Goal: Transaction & Acquisition: Subscribe to service/newsletter

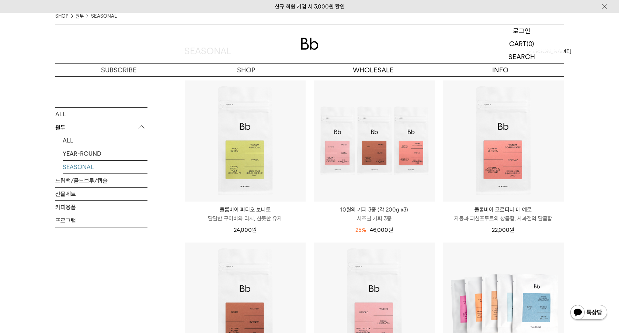
click at [529, 31] on p "로그인" at bounding box center [522, 30] width 18 height 13
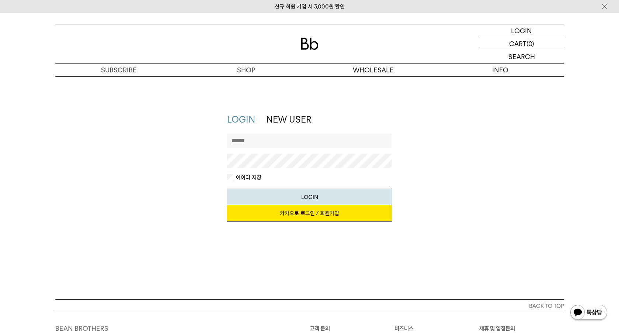
click at [292, 215] on link "카카오로 로그인 / 회원가입" at bounding box center [309, 213] width 165 height 16
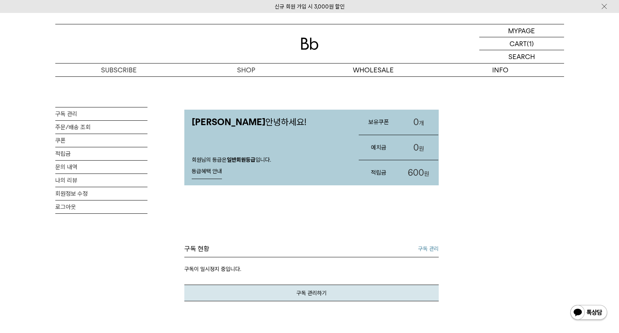
scroll to position [155, 0]
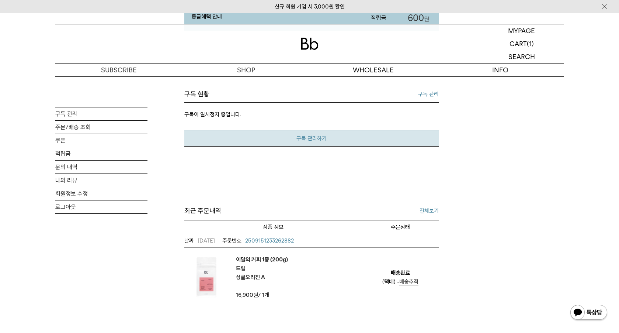
click at [316, 132] on link "구독 관리하기" at bounding box center [311, 138] width 254 height 17
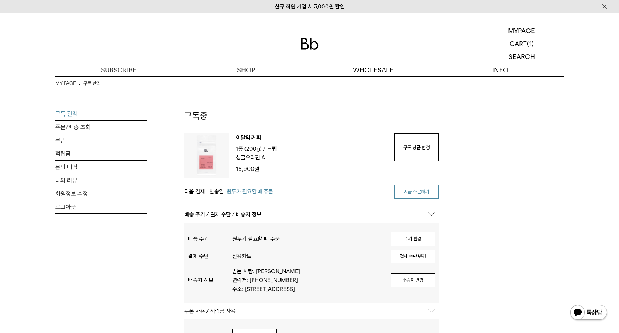
scroll to position [11, 0]
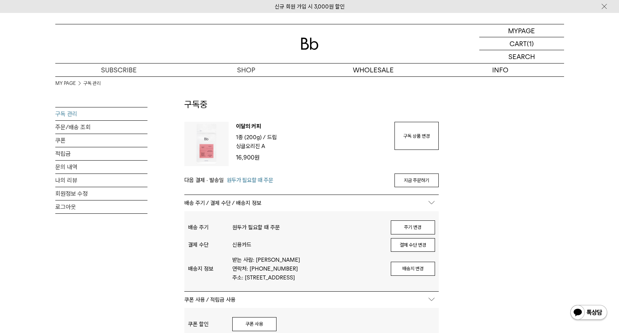
click at [243, 179] on span "원두가 필요할 때 주문" at bounding box center [250, 180] width 46 height 9
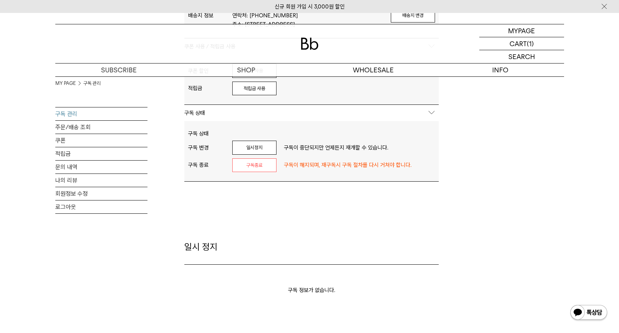
scroll to position [0, 0]
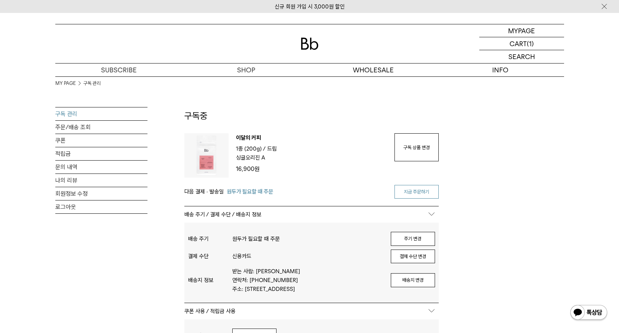
click at [412, 194] on link "지금 주문하기" at bounding box center [417, 192] width 44 height 14
click at [213, 155] on img at bounding box center [206, 155] width 44 height 44
click at [242, 150] on span "1종 (200g) /" at bounding box center [251, 148] width 30 height 7
click at [249, 136] on p "이달의 커피" at bounding box center [311, 138] width 151 height 11
click at [401, 193] on link "지금 주문하기" at bounding box center [417, 192] width 44 height 14
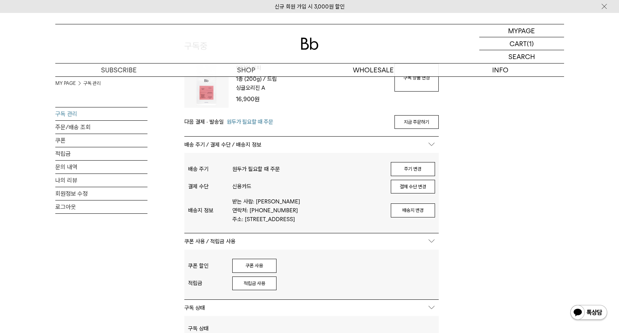
scroll to position [4, 0]
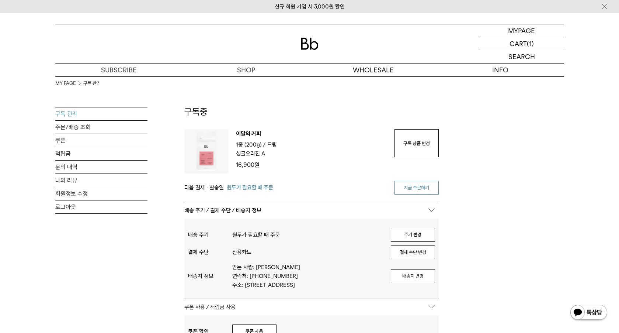
click at [402, 181] on link "지금 주문하기" at bounding box center [417, 188] width 44 height 14
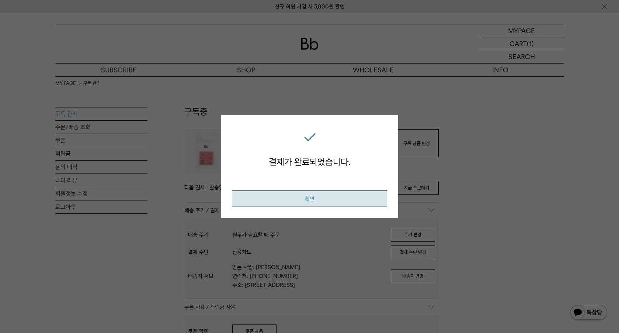
click at [306, 195] on button "확인" at bounding box center [309, 198] width 155 height 17
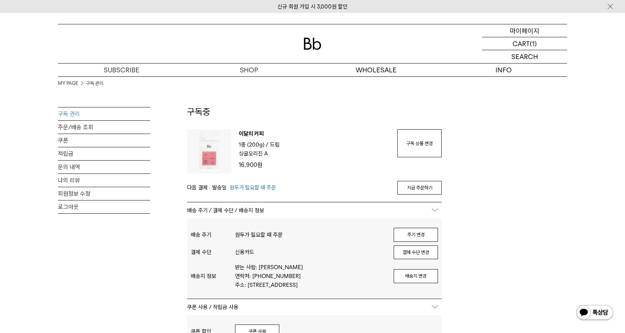
click at [521, 34] on p "마이페이지" at bounding box center [525, 30] width 30 height 13
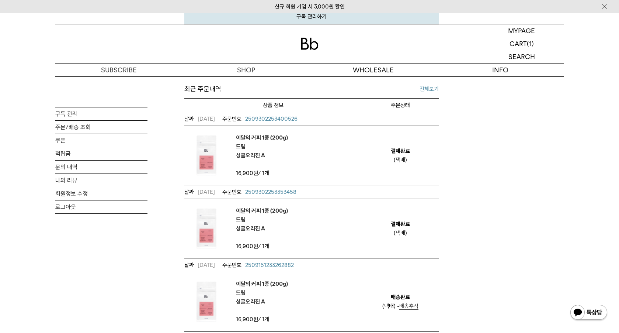
scroll to position [278, 0]
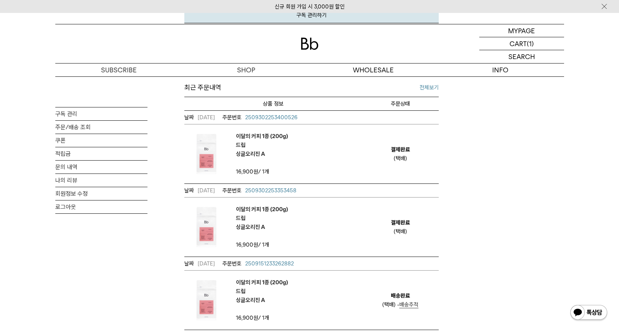
click at [198, 218] on img at bounding box center [206, 227] width 44 height 44
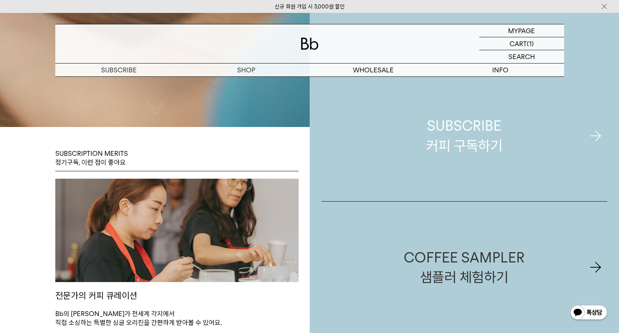
scroll to position [374, 0]
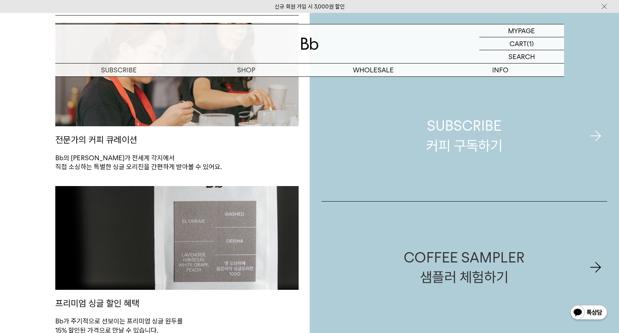
click at [436, 159] on link "SUBSCRIBE 커피 구독하기" at bounding box center [465, 135] width 286 height 131
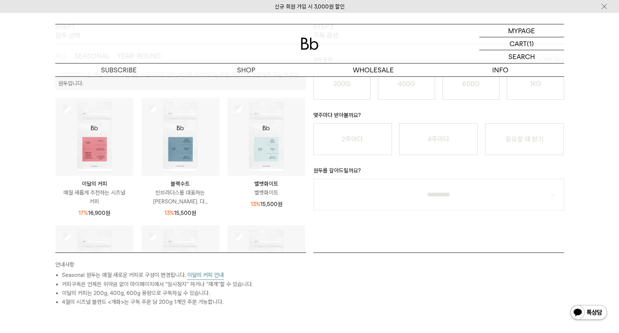
scroll to position [143, 0]
click at [94, 151] on img at bounding box center [95, 137] width 78 height 78
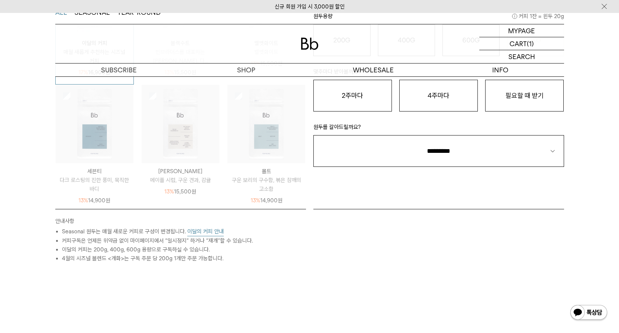
scroll to position [0, 0]
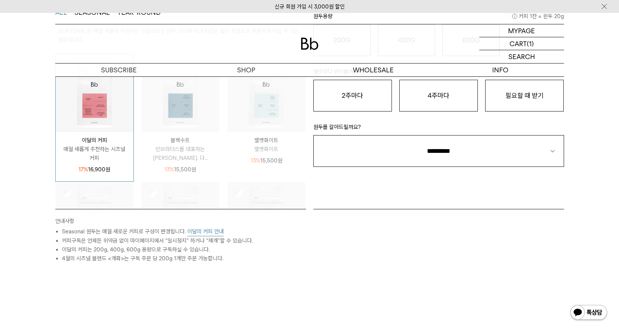
click at [102, 150] on p "매월 새롭게 추천하는 시즈널 커피" at bounding box center [95, 154] width 78 height 18
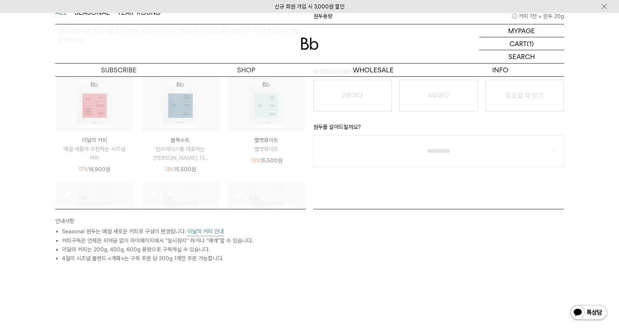
click at [100, 126] on img at bounding box center [95, 93] width 78 height 78
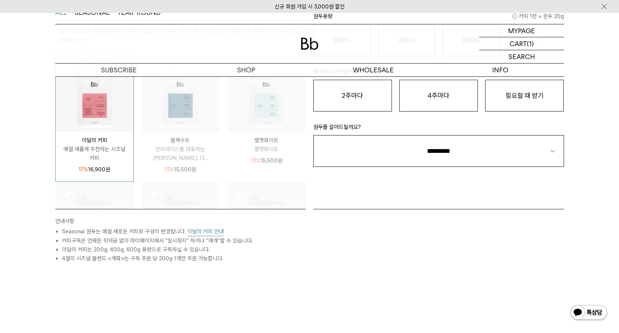
scroll to position [31, 0]
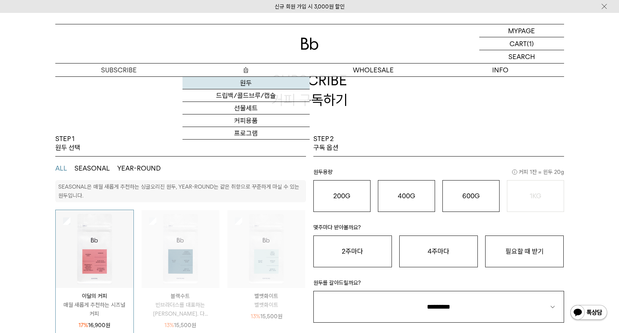
click at [250, 83] on link "원두" at bounding box center [246, 83] width 127 height 13
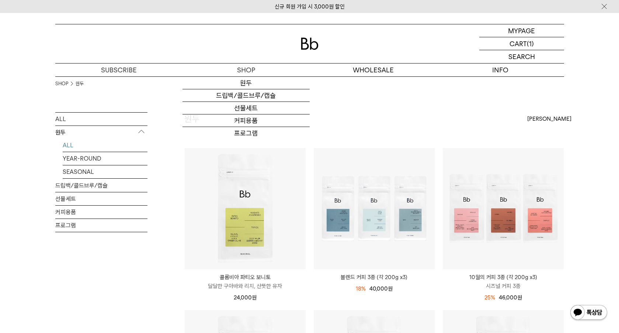
click at [310, 42] on img at bounding box center [310, 44] width 18 height 12
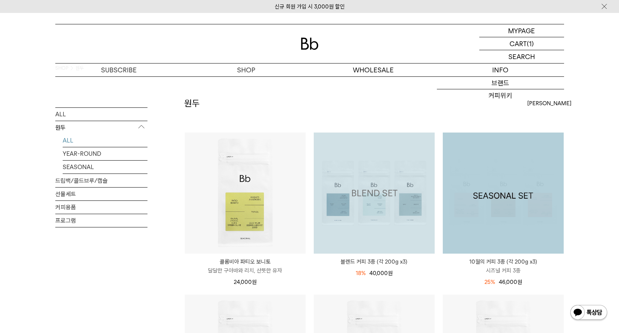
scroll to position [71, 0]
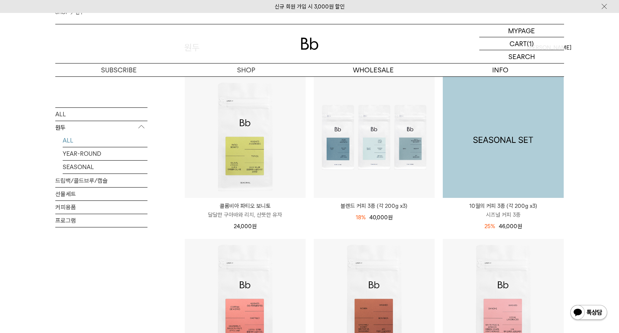
click at [489, 101] on img at bounding box center [503, 137] width 121 height 121
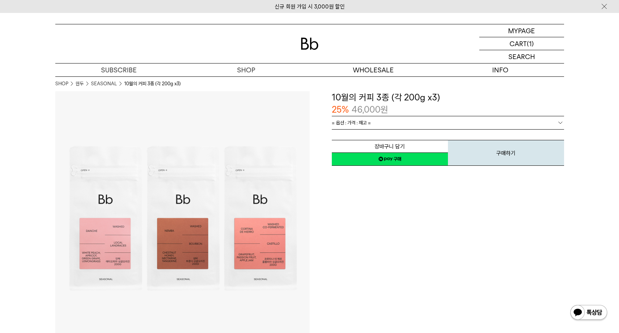
click at [405, 119] on link "= 옵션 : 가격 : 재고 =" at bounding box center [448, 122] width 232 height 13
click at [530, 29] on p "마이페이지" at bounding box center [522, 30] width 30 height 13
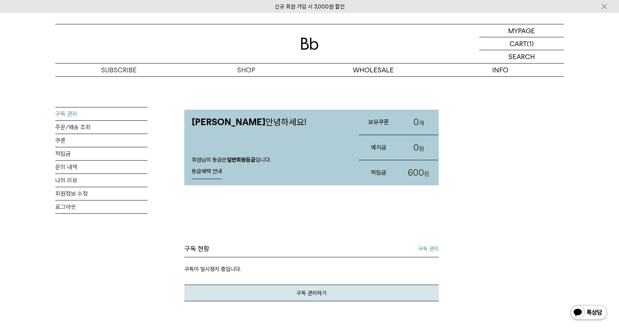
click at [79, 115] on link "구독 관리" at bounding box center [101, 113] width 92 height 13
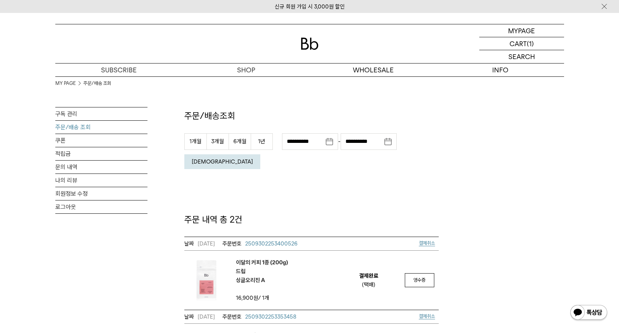
scroll to position [69, 0]
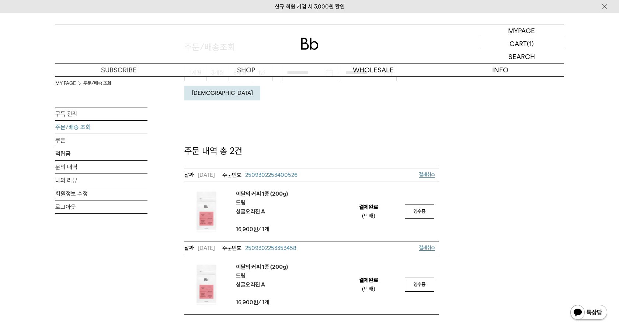
click at [253, 190] on em "이달의 커피 1종 (200g) 드립 싱글오리진 A" at bounding box center [262, 202] width 52 height 27
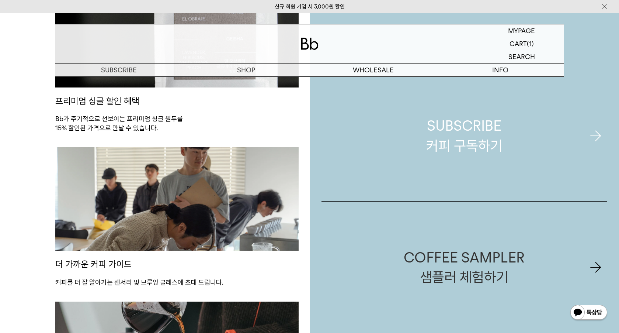
scroll to position [592, 0]
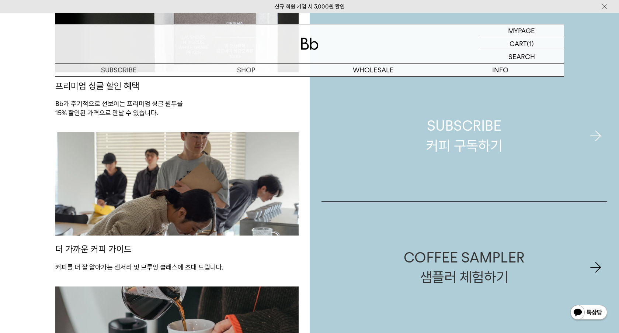
click at [449, 143] on div "SUBSCRIBE 커피 구독하기" at bounding box center [464, 135] width 76 height 39
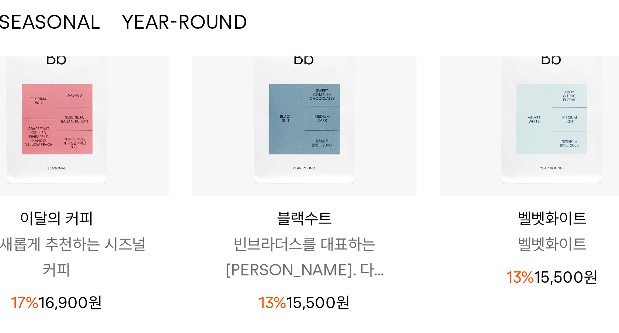
scroll to position [66, 0]
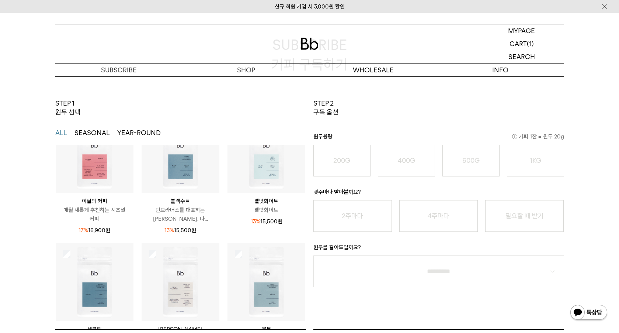
click at [118, 174] on img at bounding box center [95, 154] width 78 height 78
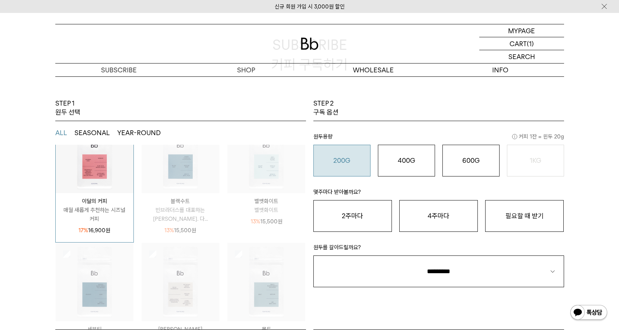
click at [354, 159] on div "200G 16,900 원" at bounding box center [342, 160] width 49 height 9
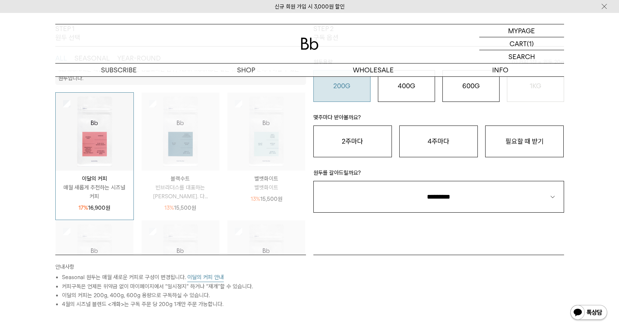
scroll to position [71, 0]
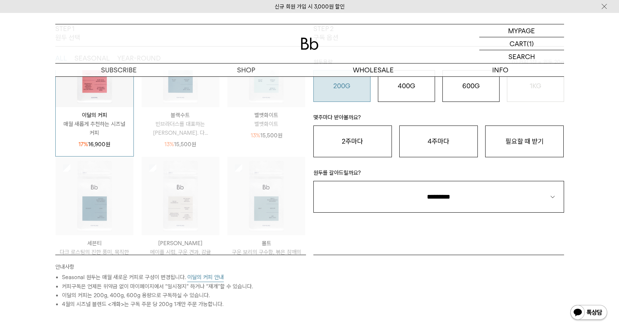
click at [204, 277] on button "이달의 커피 안내" at bounding box center [205, 277] width 37 height 9
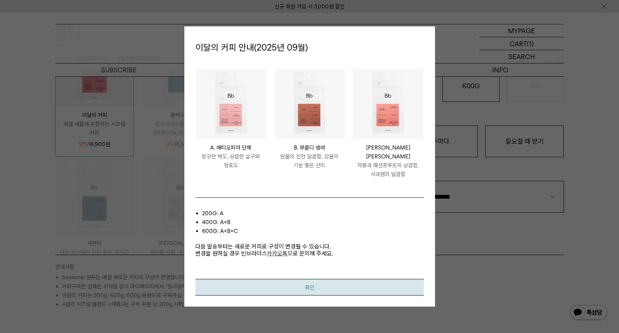
click at [239, 286] on button "확인" at bounding box center [309, 286] width 229 height 17
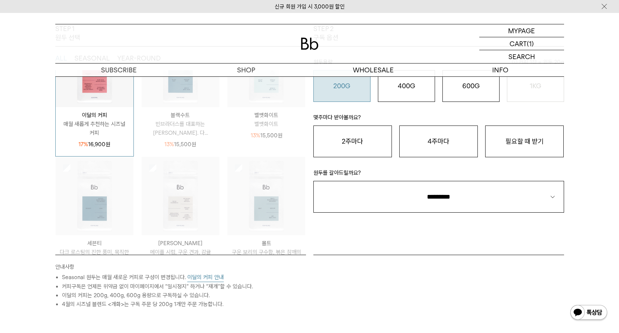
scroll to position [0, 0]
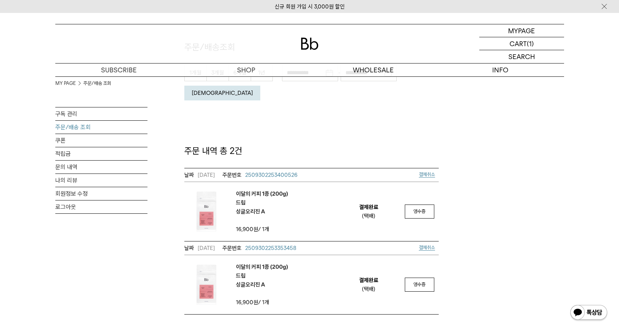
scroll to position [70, 0]
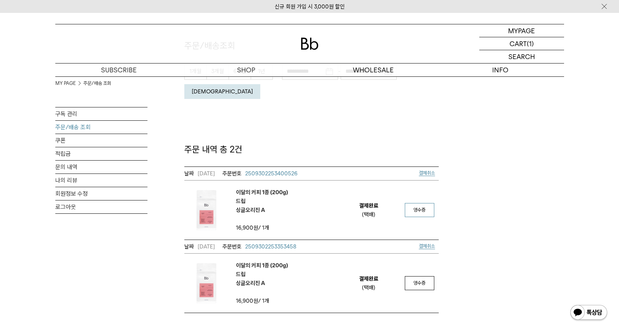
click at [411, 203] on link "영수증" at bounding box center [420, 210] width 30 height 14
click at [425, 243] on span "결제취소" at bounding box center [427, 246] width 16 height 6
click at [422, 170] on span "결제취소" at bounding box center [427, 173] width 16 height 6
